Goal: Complete application form: Complete application form

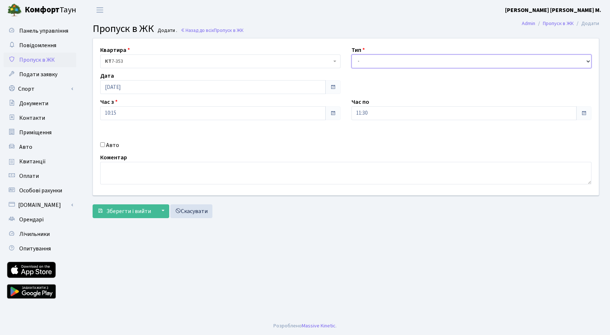
click at [402, 61] on select "- Доставка Таксі Гості Сервіс" at bounding box center [472, 62] width 241 height 14
select select "3"
click at [352, 55] on select "- Доставка Таксі Гості Сервіс" at bounding box center [472, 62] width 241 height 14
click at [126, 210] on span "Зберегти і вийти" at bounding box center [128, 211] width 45 height 8
drag, startPoint x: 378, startPoint y: 58, endPoint x: 377, endPoint y: 64, distance: 6.6
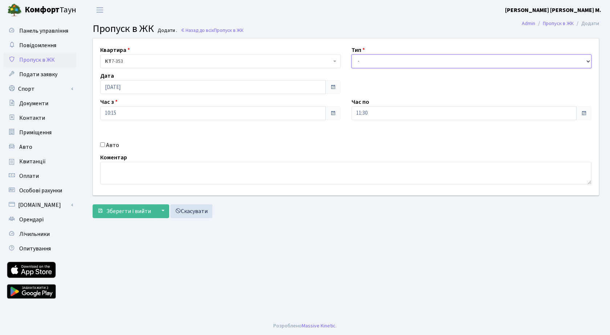
click at [378, 58] on select "- Доставка Таксі Гості Сервіс" at bounding box center [472, 62] width 241 height 14
select select "3"
click at [352, 55] on select "- Доставка Таксі Гості Сервіс" at bounding box center [472, 62] width 241 height 14
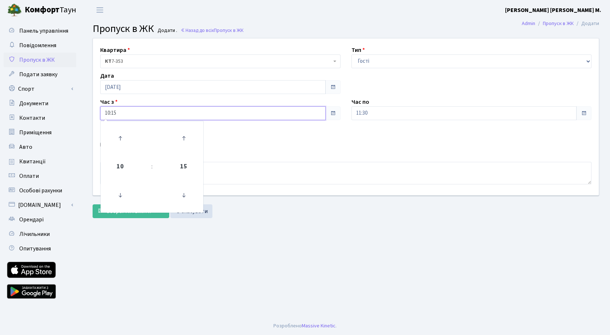
drag, startPoint x: 191, startPoint y: 115, endPoint x: 85, endPoint y: 139, distance: 108.5
click at [191, 114] on input "10:15" at bounding box center [213, 113] width 226 height 14
click at [121, 137] on icon at bounding box center [120, 139] width 20 height 20
type input "11:15"
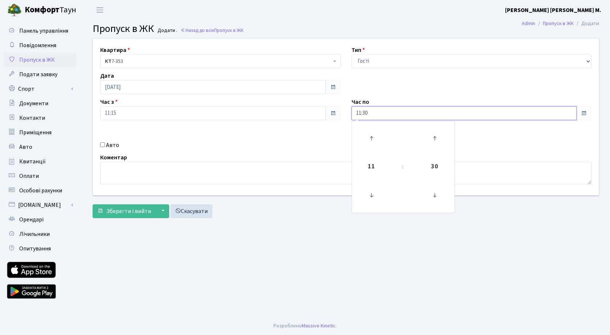
click at [392, 113] on input "11:30" at bounding box center [465, 113] width 226 height 14
click at [374, 134] on icon at bounding box center [372, 139] width 20 height 20
click at [372, 134] on icon at bounding box center [372, 139] width 20 height 20
type input "13:30"
click at [128, 210] on span "Зберегти і вийти" at bounding box center [128, 211] width 45 height 8
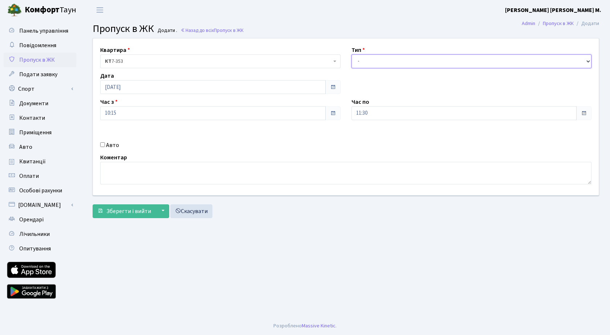
click at [375, 56] on select "- Доставка Таксі Гості Сервіс" at bounding box center [472, 62] width 241 height 14
select select "3"
click at [352, 55] on select "- Доставка Таксі Гості Сервіс" at bounding box center [472, 62] width 241 height 14
click at [121, 211] on span "Зберегти і вийти" at bounding box center [128, 211] width 45 height 8
